Goal: Use online tool/utility: Utilize a website feature to perform a specific function

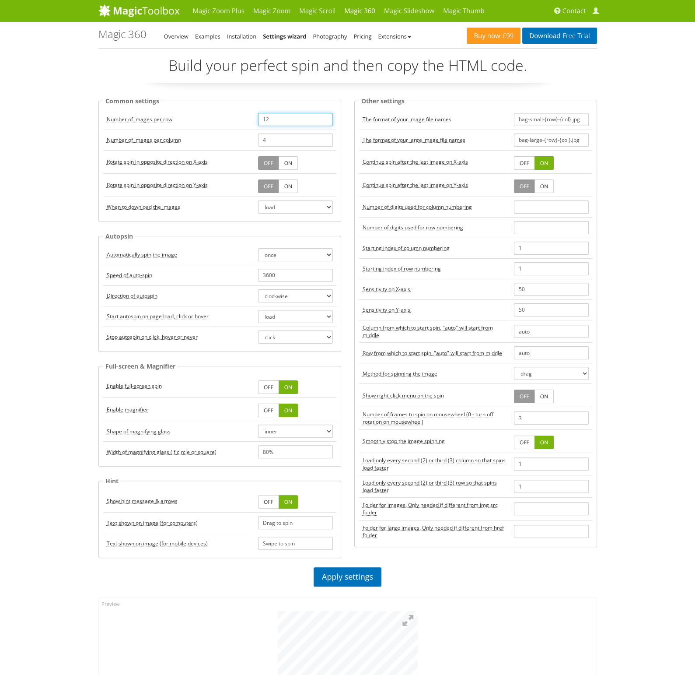
drag, startPoint x: 265, startPoint y: 121, endPoint x: 235, endPoint y: 121, distance: 30.6
click at [235, 121] on tr "Number of images per row 12" at bounding box center [219, 119] width 233 height 21
type input "36"
drag, startPoint x: 272, startPoint y: 132, endPoint x: 261, endPoint y: 137, distance: 12.2
click at [255, 133] on td "4" at bounding box center [296, 140] width 82 height 21
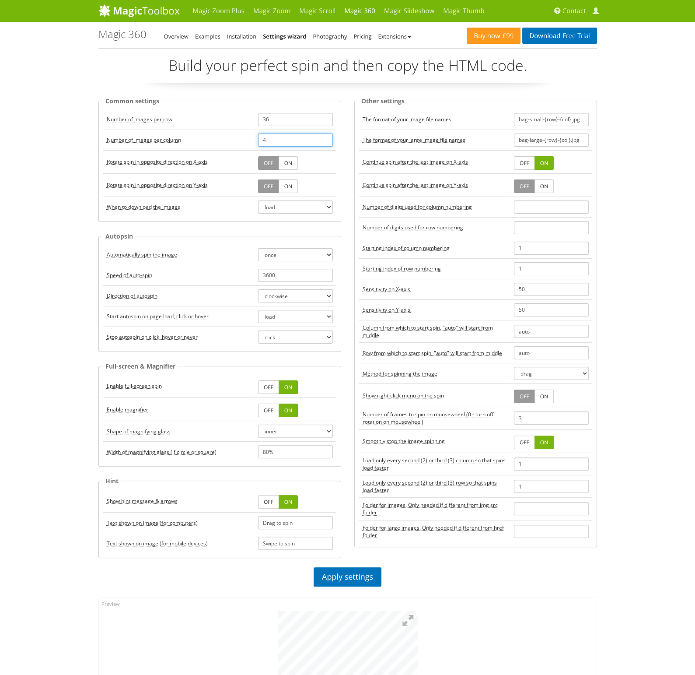
drag, startPoint x: 272, startPoint y: 139, endPoint x: 255, endPoint y: 139, distance: 17.1
click at [255, 139] on td "4" at bounding box center [296, 140] width 82 height 21
type input "2"
click at [347, 160] on div "Common settings Number of images per row 36 Number of images per column 2 Rotat…" at bounding box center [220, 332] width 256 height 472
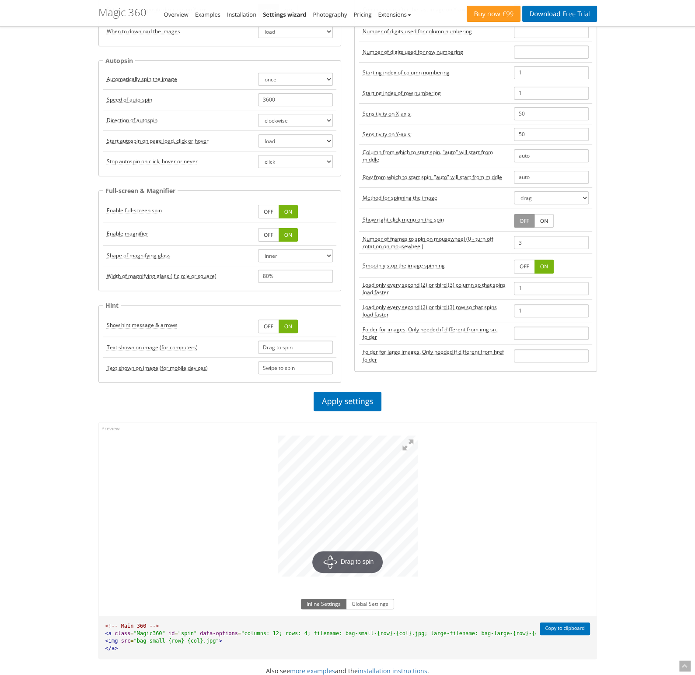
scroll to position [131, 0]
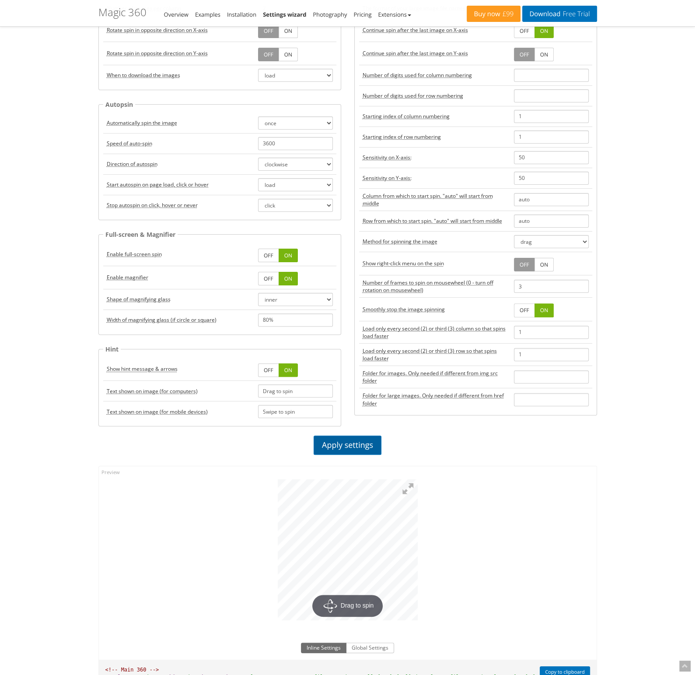
click at [345, 443] on link "Apply settings" at bounding box center [348, 444] width 68 height 19
click at [268, 550] on div at bounding box center [348, 547] width 498 height 163
click at [424, 551] on div at bounding box center [348, 547] width 498 height 163
click at [408, 488] on button at bounding box center [408, 488] width 19 height 19
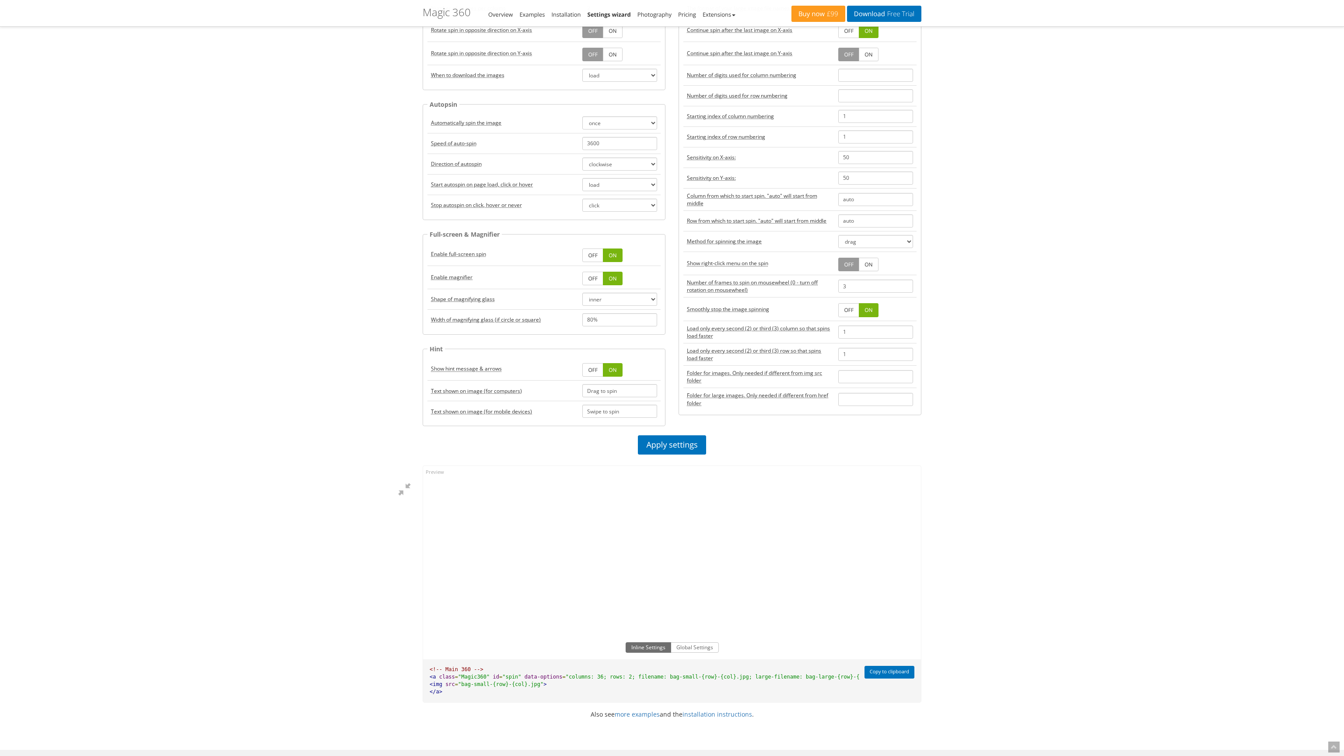
click at [417, 477] on div at bounding box center [347, 547] width 140 height 141
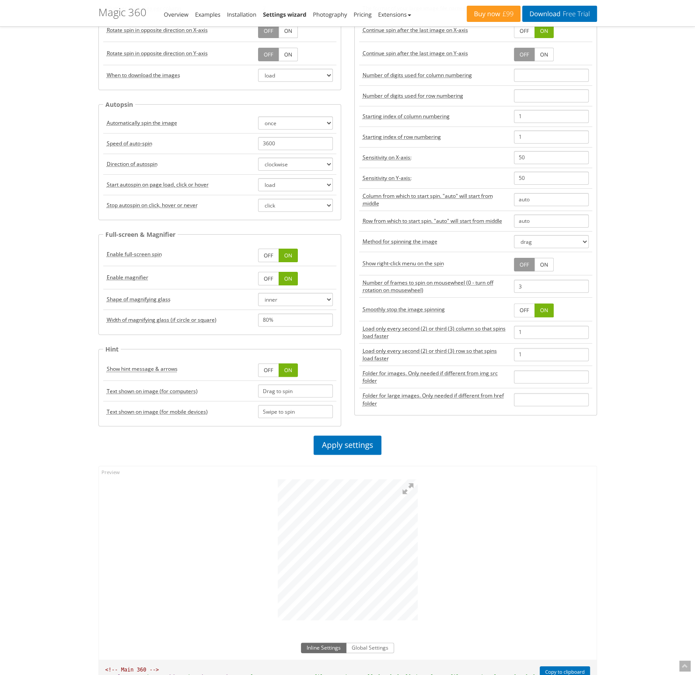
click at [423, 597] on div at bounding box center [348, 547] width 498 height 163
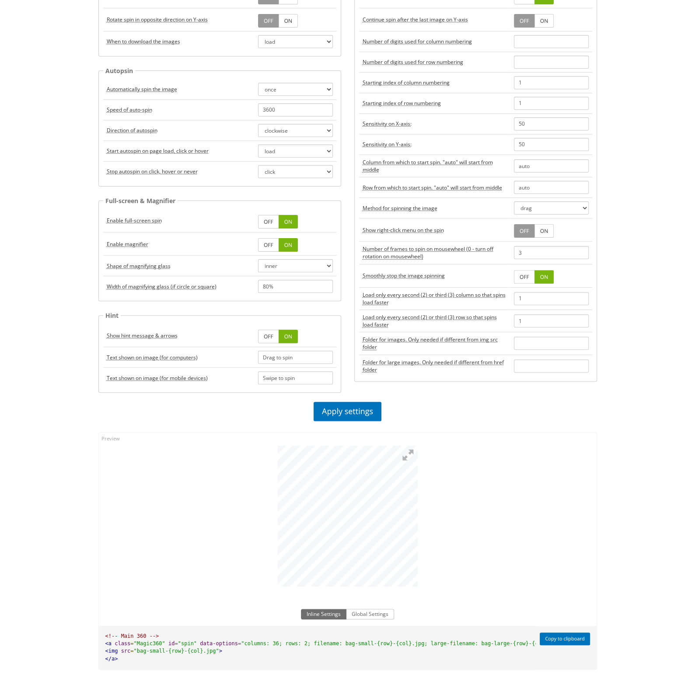
scroll to position [0, 0]
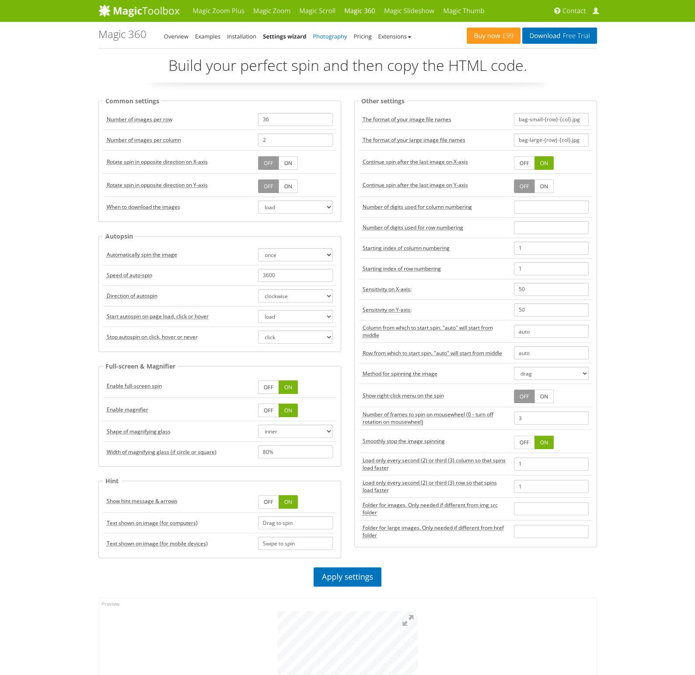
click at [330, 35] on link "Photography" at bounding box center [330, 36] width 34 height 8
click at [333, 37] on link "Photography" at bounding box center [330, 36] width 34 height 8
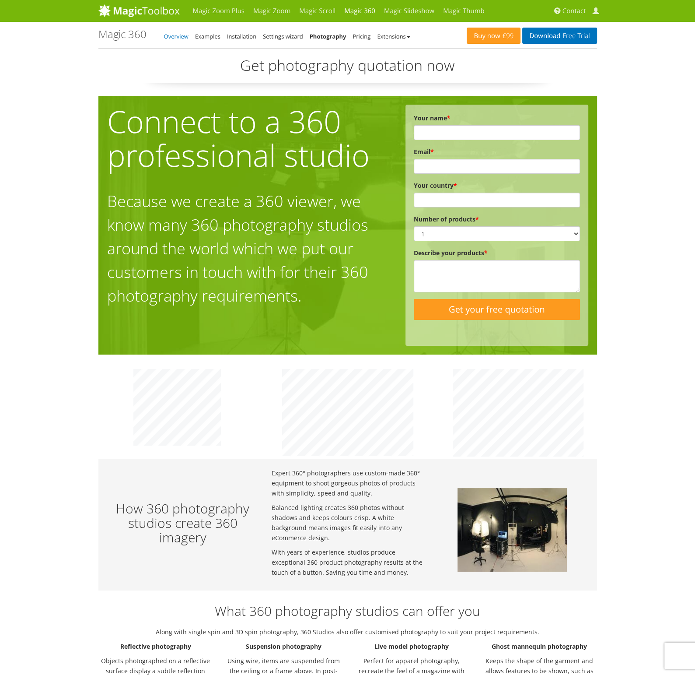
click at [176, 35] on link "Overview" at bounding box center [176, 36] width 25 height 8
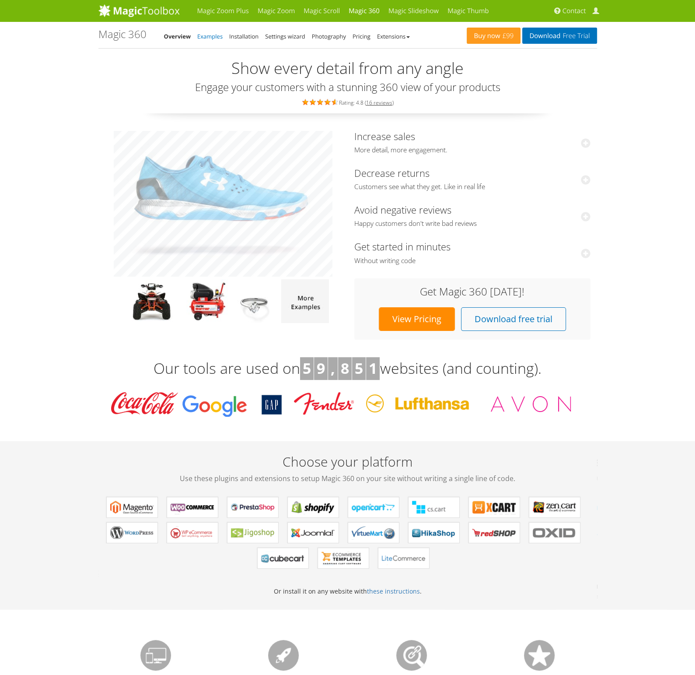
click at [212, 38] on link "Examples" at bounding box center [209, 36] width 25 height 8
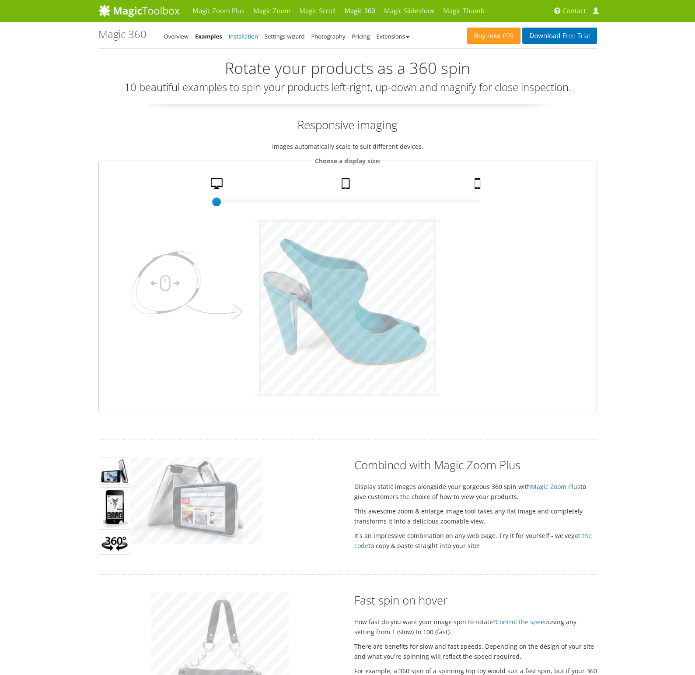
click at [235, 36] on link "Installation" at bounding box center [243, 36] width 29 height 8
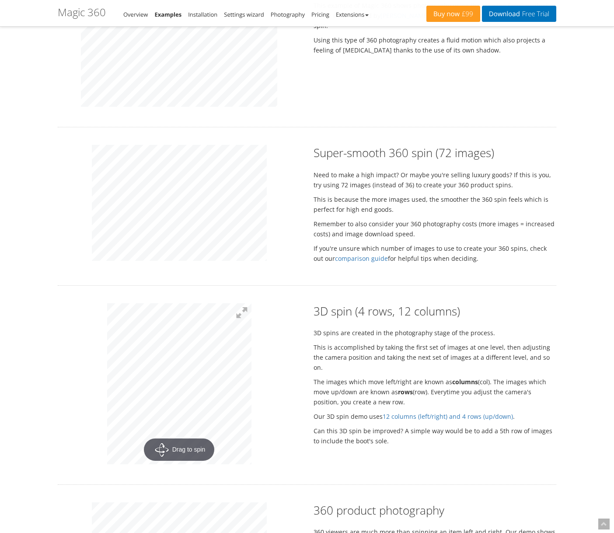
scroll to position [875, 0]
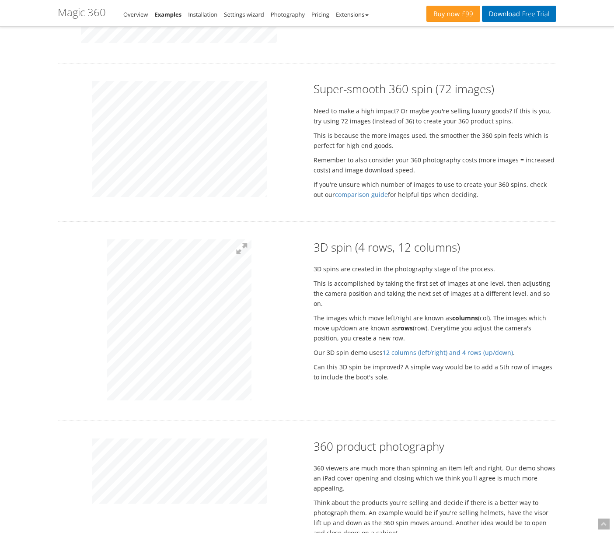
click at [180, 233] on div "Rotate your products as a 360 spin 10 beautiful examples to spin your products …" at bounding box center [307, 231] width 499 height 2094
click at [287, 328] on div at bounding box center [179, 321] width 256 height 164
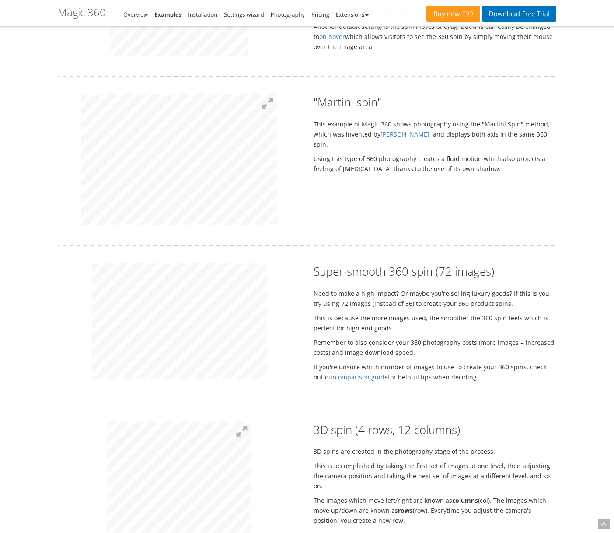
scroll to position [744, 0]
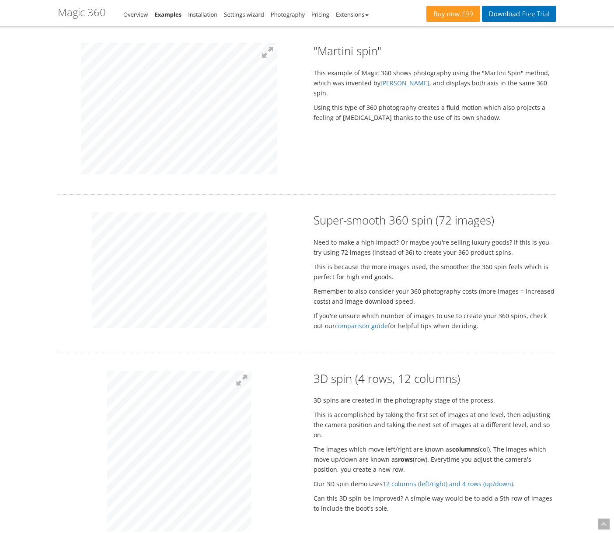
click at [80, 277] on div at bounding box center [179, 271] width 256 height 119
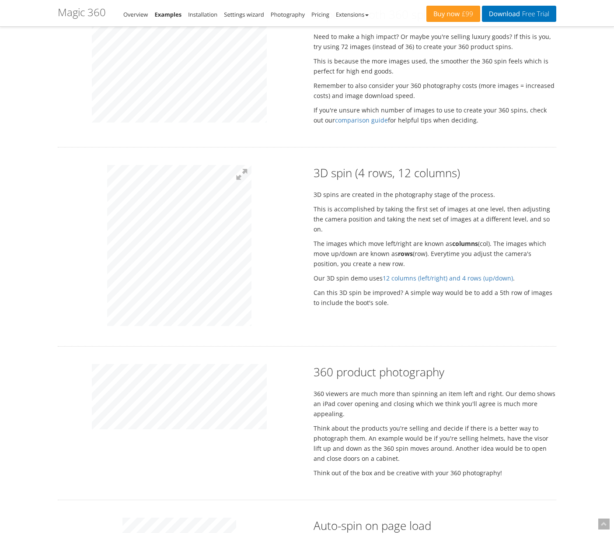
scroll to position [963, 0]
